Goal: Task Accomplishment & Management: Manage account settings

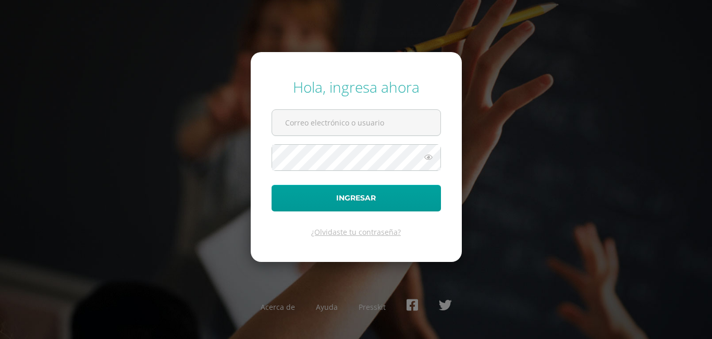
type input "[EMAIL_ADDRESS][DOMAIN_NAME]"
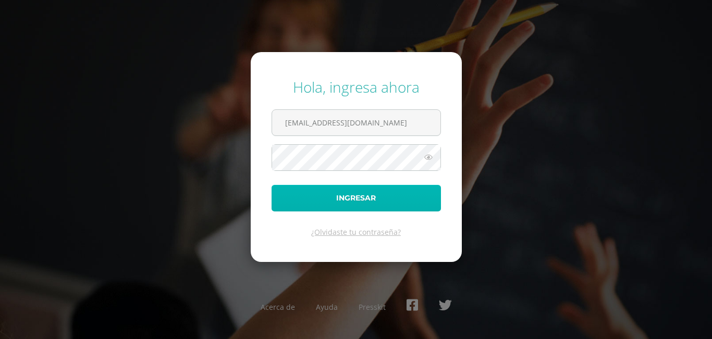
click at [310, 202] on button "Ingresar" at bounding box center [356, 198] width 169 height 27
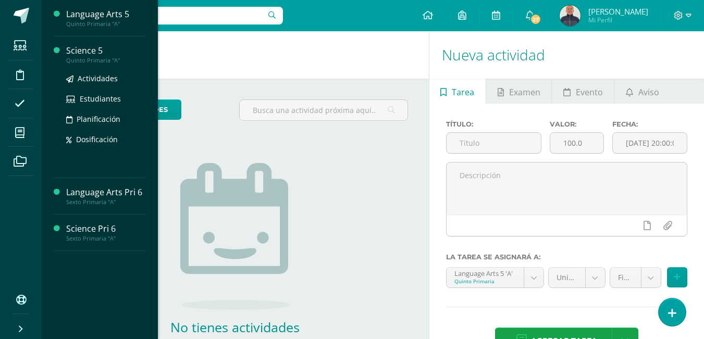
click at [90, 47] on div "Science 5" at bounding box center [105, 51] width 79 height 12
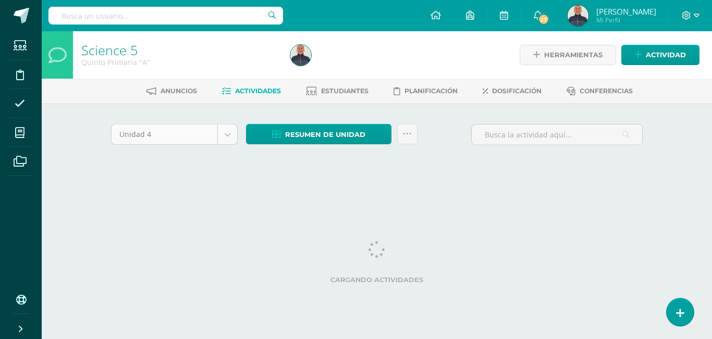
click at [226, 137] on body "Estudiantes Disciplina Asistencia Mis cursos Archivos Soporte Ayuda Reportar un…" at bounding box center [356, 97] width 712 height 194
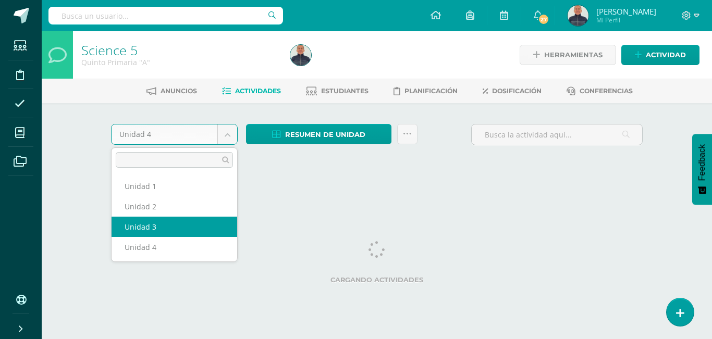
select select "Unidad 3"
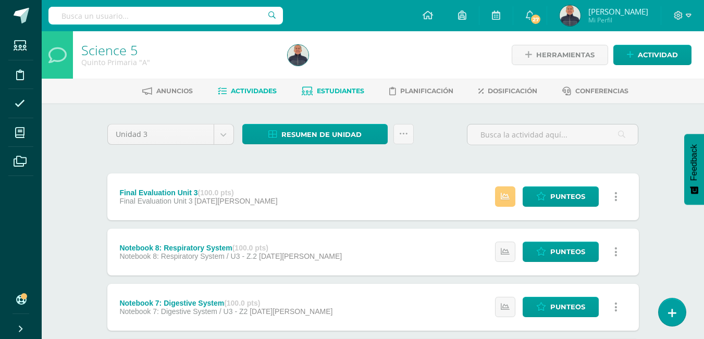
click at [354, 93] on span "Estudiantes" at bounding box center [340, 91] width 47 height 8
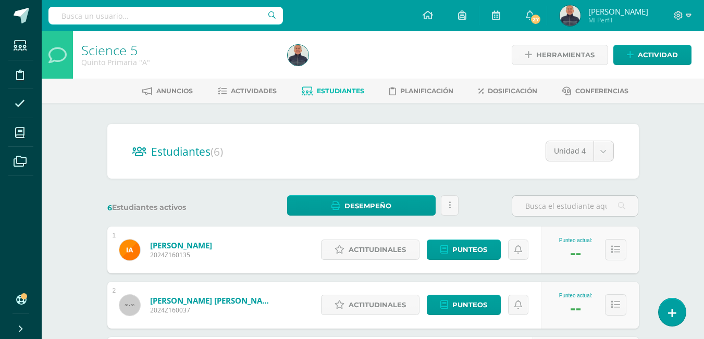
click at [355, 91] on span "Estudiantes" at bounding box center [340, 91] width 47 height 8
click at [361, 204] on span "Desempeño" at bounding box center [368, 206] width 47 height 19
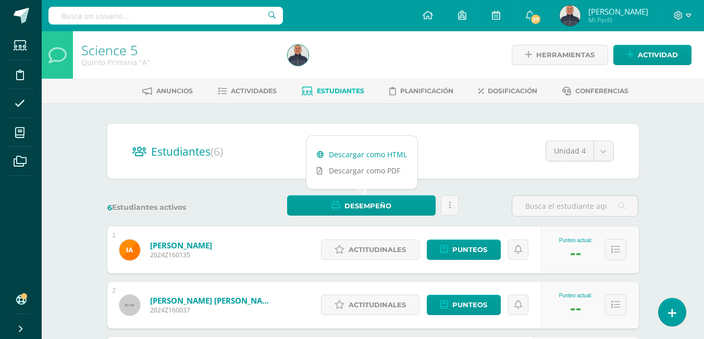
click at [350, 151] on link "Descargar como HTML" at bounding box center [362, 154] width 111 height 16
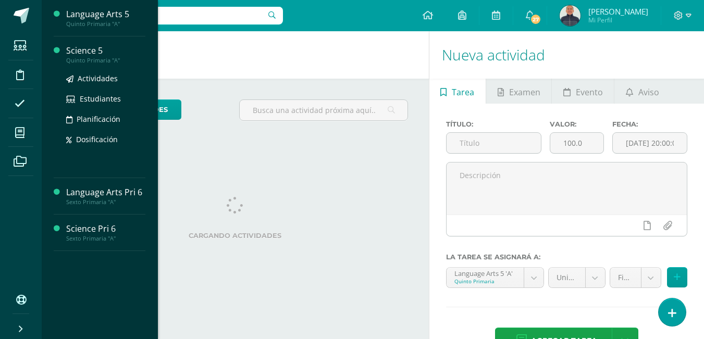
click at [84, 50] on div "Science 5" at bounding box center [105, 51] width 79 height 12
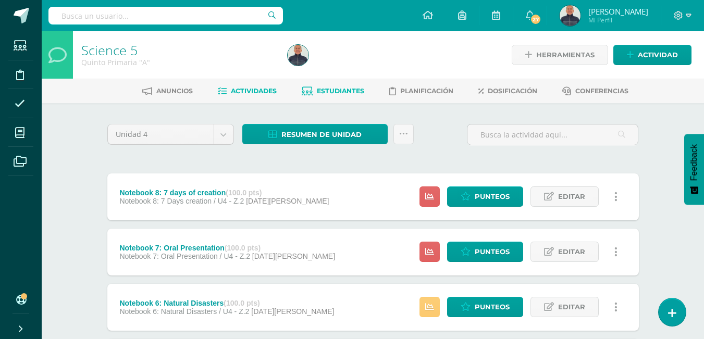
click at [341, 93] on span "Estudiantes" at bounding box center [340, 91] width 47 height 8
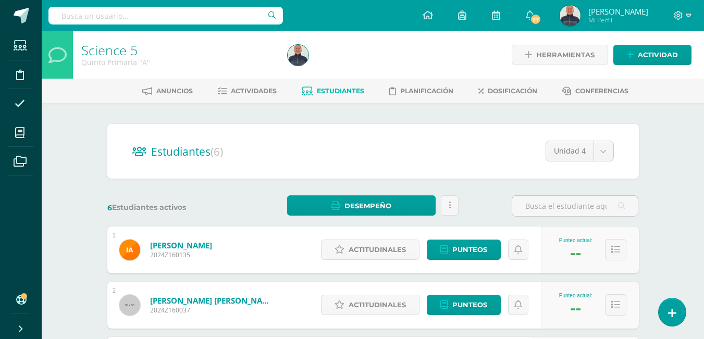
click at [342, 92] on span "Estudiantes" at bounding box center [340, 91] width 47 height 8
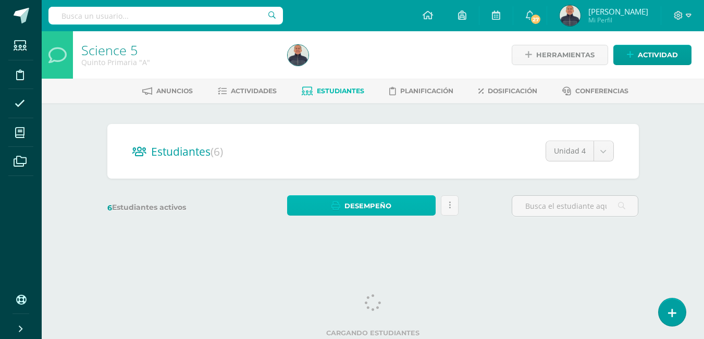
click at [371, 203] on span "Desempeño" at bounding box center [368, 206] width 47 height 19
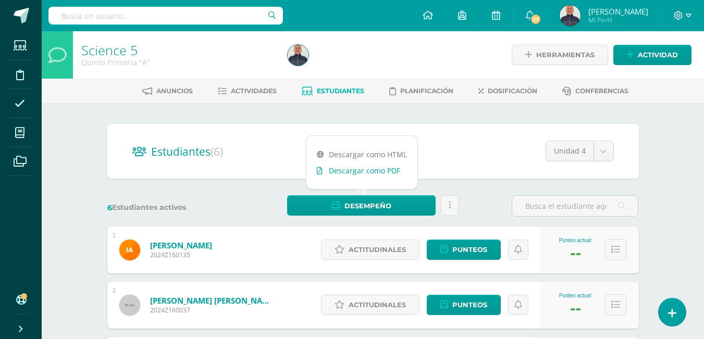
click at [364, 171] on link "Descargar como PDF" at bounding box center [362, 171] width 111 height 16
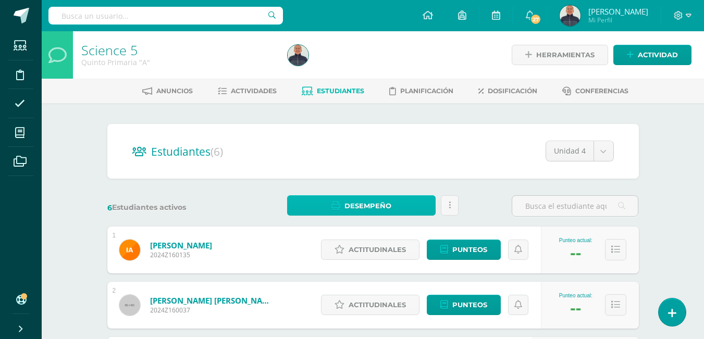
click at [363, 210] on span "Desempeño" at bounding box center [368, 206] width 47 height 19
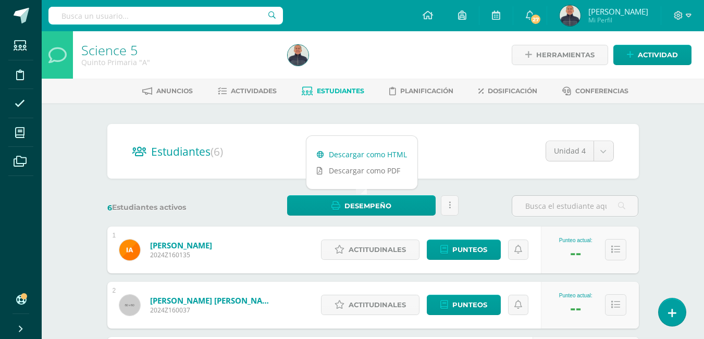
click at [358, 154] on link "Descargar como HTML" at bounding box center [362, 154] width 111 height 16
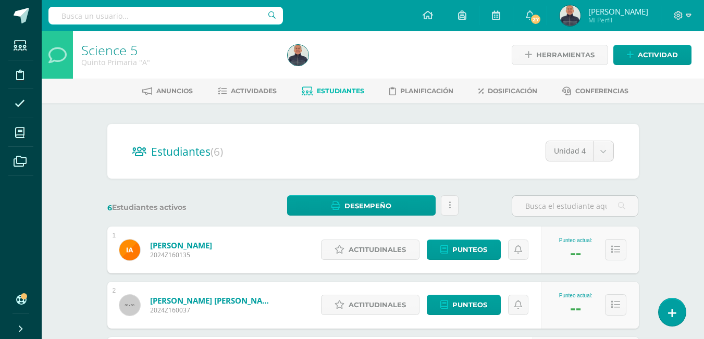
click at [326, 92] on span "Estudiantes" at bounding box center [340, 91] width 47 height 8
click at [450, 205] on icon at bounding box center [450, 205] width 2 height 9
click at [348, 136] on div "Estudiantes (6) Unidad 4 Unidad 1 Unidad 2 Unidad 3 Unidad 4" at bounding box center [373, 151] width 532 height 55
click at [344, 90] on span "Estudiantes" at bounding box center [340, 91] width 47 height 8
click at [602, 152] on body "Estudiantes Disciplina Asistencia Mis cursos Archivos Soporte Ayuda Reportar un…" at bounding box center [352, 309] width 704 height 619
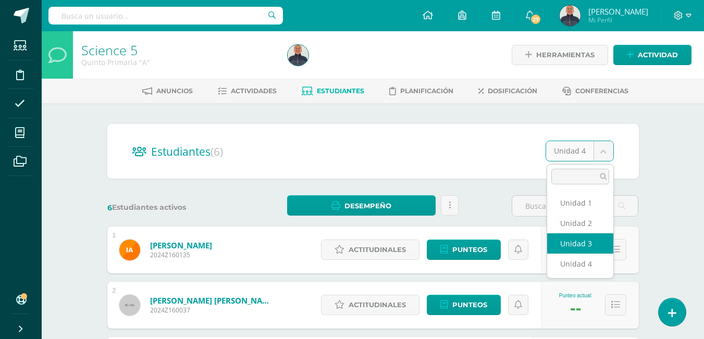
select select "/dashboard/teacher/section/994/students/?unit=21568"
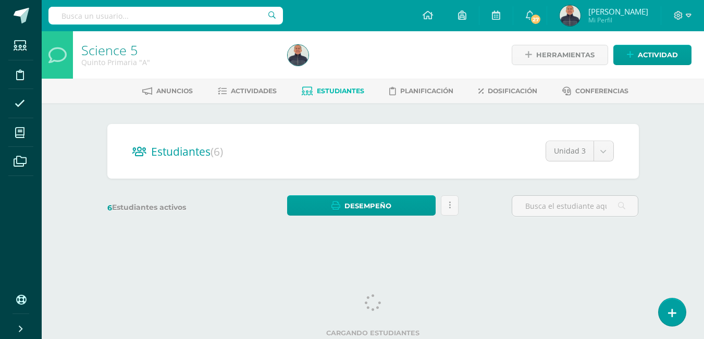
click at [335, 91] on span "Estudiantes" at bounding box center [340, 91] width 47 height 8
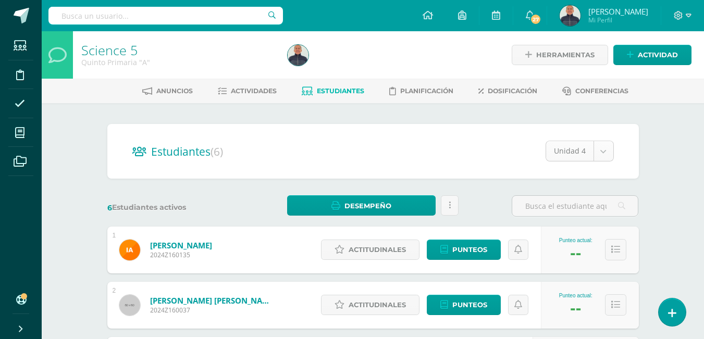
click at [604, 152] on body "Estudiantes Disciplina Asistencia Mis cursos Archivos Soporte Ayuda Reportar un…" at bounding box center [352, 309] width 704 height 619
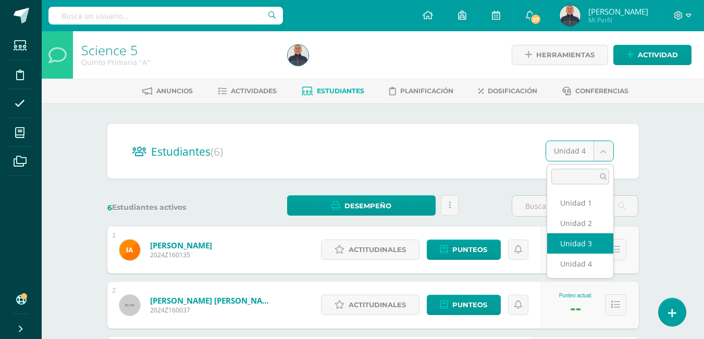
select select "/dashboard/teacher/section/994/students/?unit=21568"
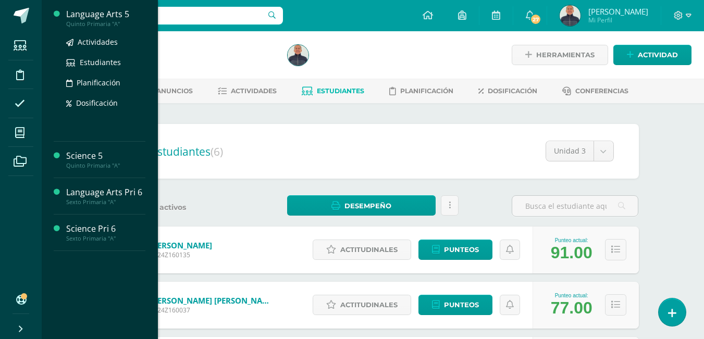
click at [100, 17] on div "Language Arts 5" at bounding box center [105, 14] width 79 height 12
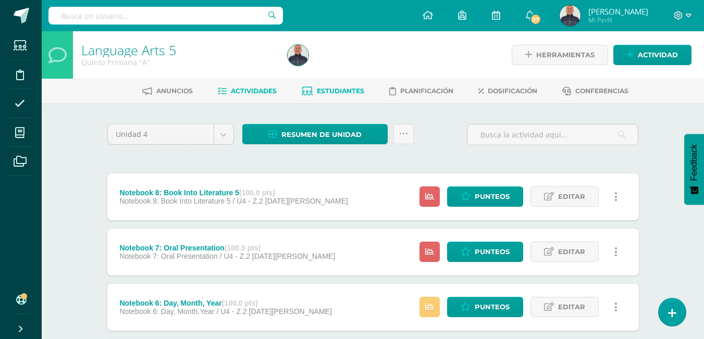
click at [350, 89] on span "Estudiantes" at bounding box center [340, 91] width 47 height 8
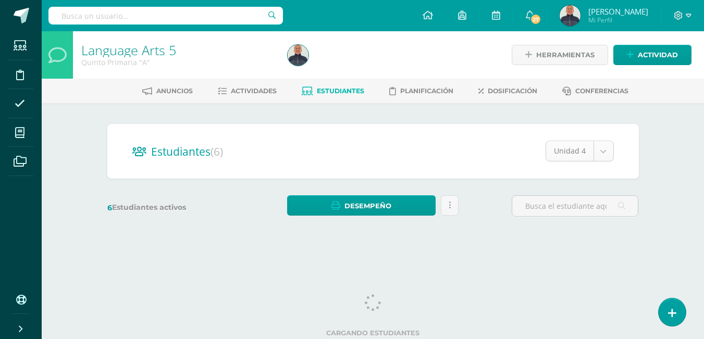
click at [601, 151] on body "Estudiantes Disciplina Asistencia Mis cursos Archivos Soporte Ayuda Reportar un…" at bounding box center [352, 124] width 704 height 248
select select "/dashboard/teacher/section/990/students/?unit=21540"
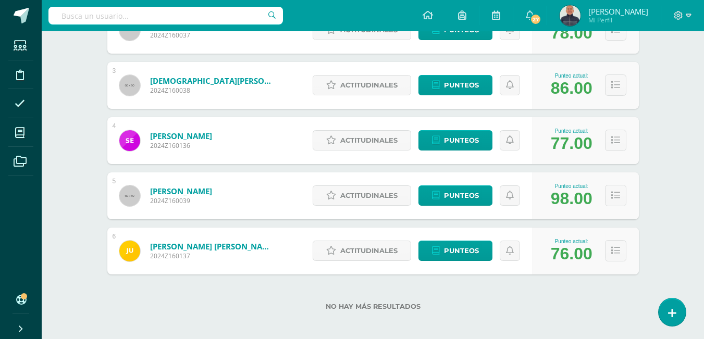
scroll to position [280, 0]
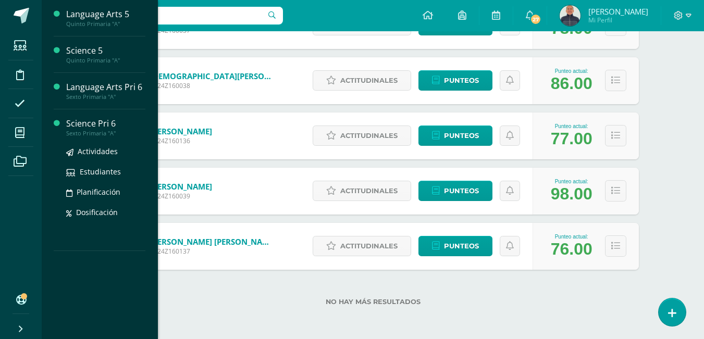
click at [79, 124] on div "Science Pri 6" at bounding box center [105, 124] width 79 height 12
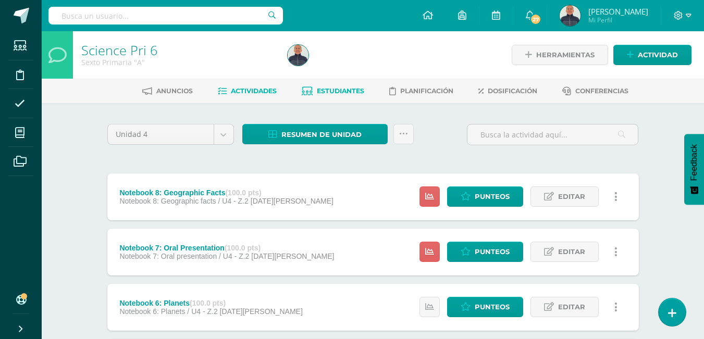
click at [343, 93] on span "Estudiantes" at bounding box center [340, 91] width 47 height 8
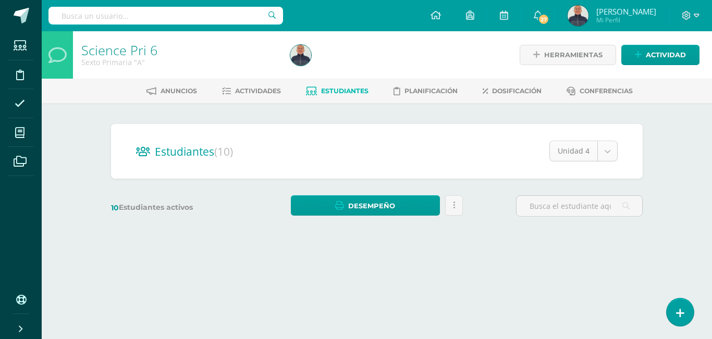
click at [599, 150] on body "Estudiantes Disciplina Asistencia Mis cursos Archivos Soporte Ayuda Reportar un…" at bounding box center [356, 124] width 712 height 248
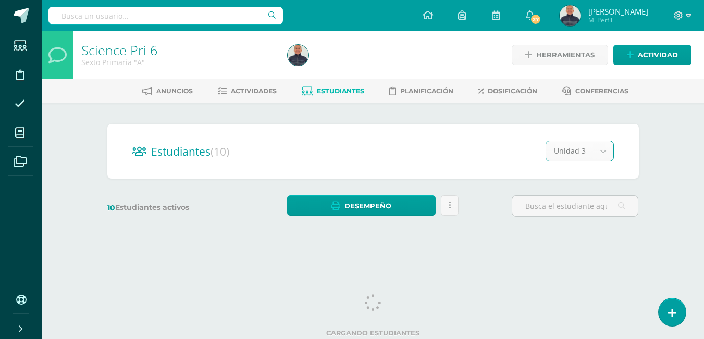
select select "/dashboard/teacher/section/1007/students/?unit=21659"
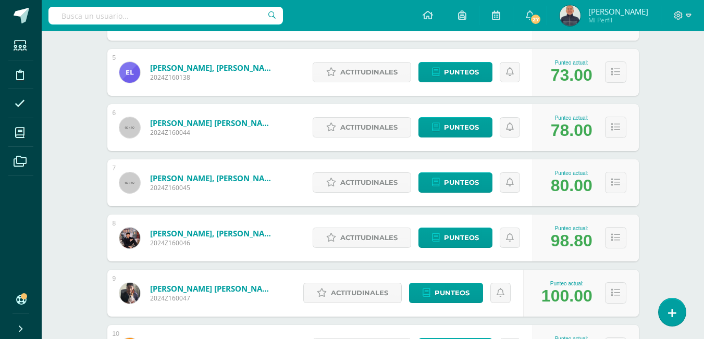
scroll to position [417, 0]
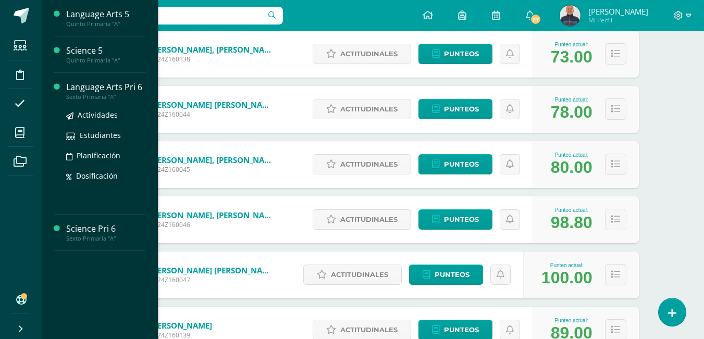
click at [75, 88] on div "Language Arts Pri 6" at bounding box center [105, 87] width 79 height 12
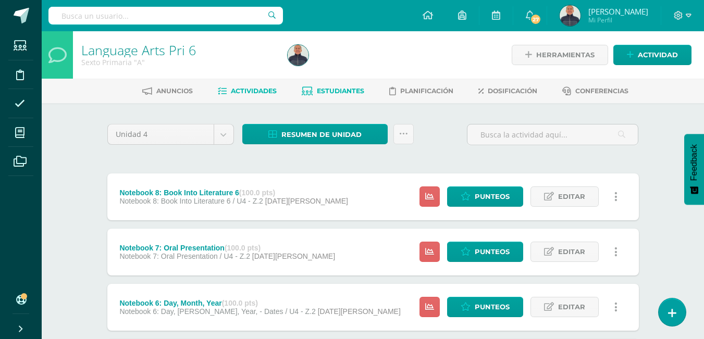
click at [349, 91] on span "Estudiantes" at bounding box center [340, 91] width 47 height 8
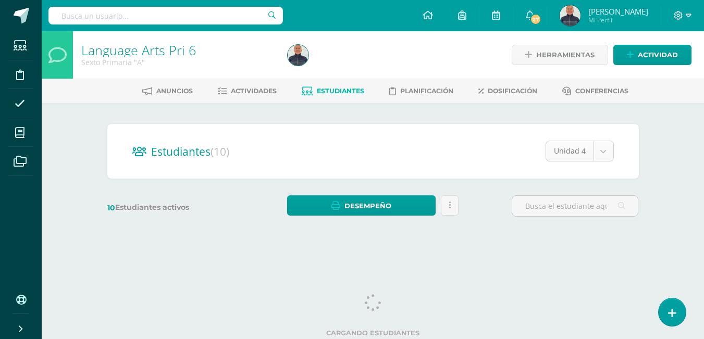
click at [603, 152] on body "Estudiantes Disciplina Asistencia Mis cursos Archivos Soporte Ayuda Reportar un…" at bounding box center [352, 124] width 704 height 248
select select "/dashboard/teacher/section/1001/students/?unit=21617"
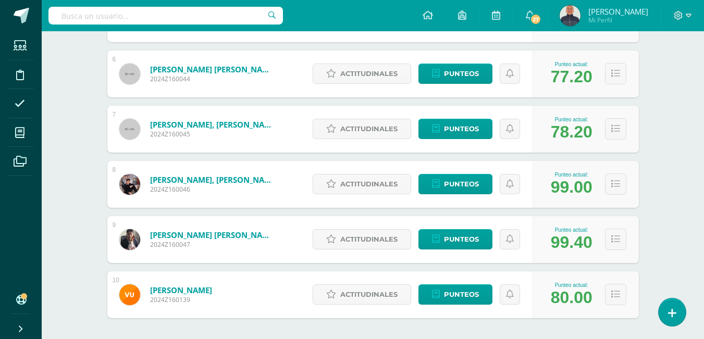
scroll to position [501, 0]
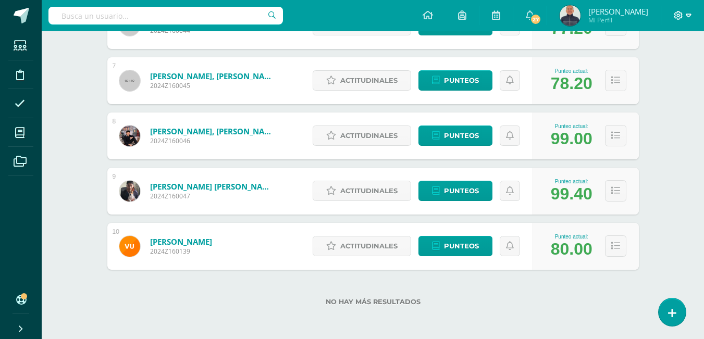
click at [690, 11] on icon at bounding box center [689, 15] width 6 height 9
click at [670, 74] on span "Cerrar sesión" at bounding box center [655, 71] width 47 height 10
